Goal: Information Seeking & Learning: Understand process/instructions

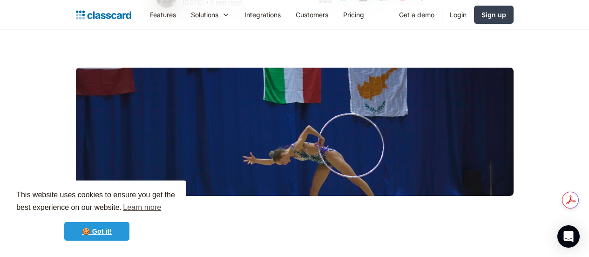
click at [97, 231] on link "🍪 Got it!" at bounding box center [96, 231] width 65 height 19
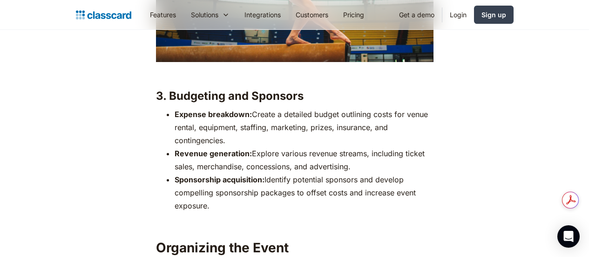
scroll to position [1397, 0]
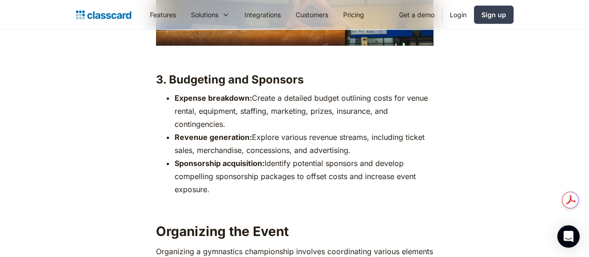
drag, startPoint x: 231, startPoint y: 181, endPoint x: 157, endPoint y: 102, distance: 108.8
click at [157, 102] on ul "Expense breakdown: Create a detailed budget outlining costs for venue rental, e…" at bounding box center [295, 143] width 278 height 104
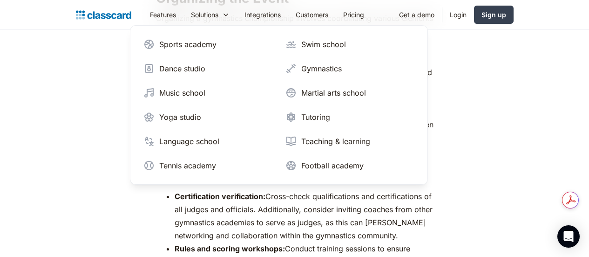
scroll to position [0, 0]
click at [381, 210] on li "Certification verification: Cross-check qualifications and certifications of al…" at bounding box center [304, 216] width 259 height 52
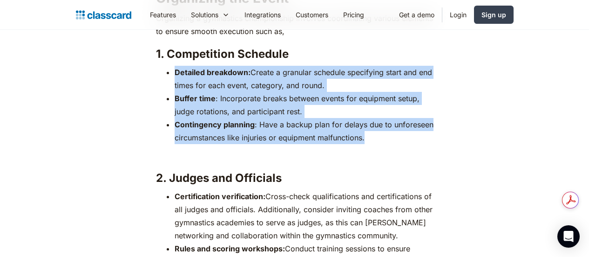
drag, startPoint x: 168, startPoint y: 59, endPoint x: 380, endPoint y: 131, distance: 223.9
click at [380, 131] on ul "Detailed breakdown: Create a granular schedule specifying start and end times f…" at bounding box center [295, 105] width 278 height 78
copy ul "Detailed breakdown: Create a granular schedule specifying start and end times f…"
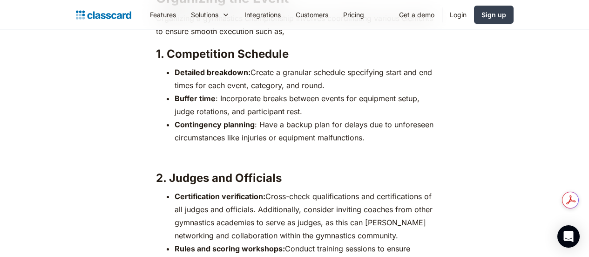
click at [190, 206] on li "Certification verification: Cross-check qualifications and certifications of al…" at bounding box center [304, 216] width 259 height 52
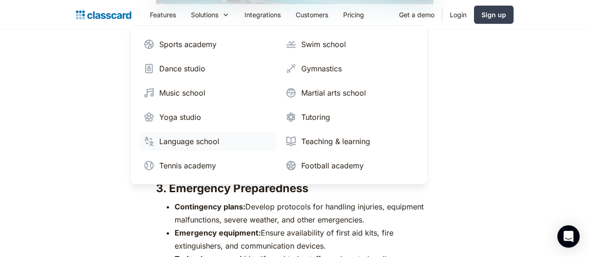
scroll to position [4285, 0]
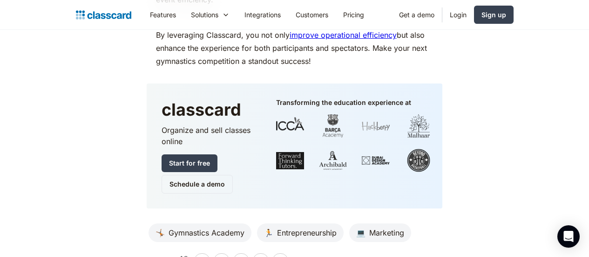
scroll to position [5822, 0]
